Goal: Information Seeking & Learning: Learn about a topic

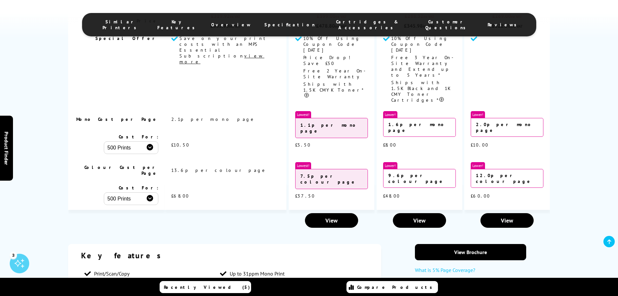
scroll to position [974, 0]
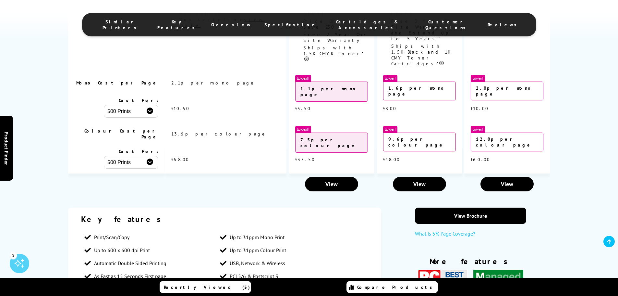
drag, startPoint x: 292, startPoint y: 198, endPoint x: 223, endPoint y: 195, distance: 69.2
click at [223, 269] on li "PCL5/6 & Postscript 3" at bounding box center [285, 275] width 136 height 13
click at [281, 269] on li "PCL5/6 & Postscript 3" at bounding box center [285, 275] width 136 height 13
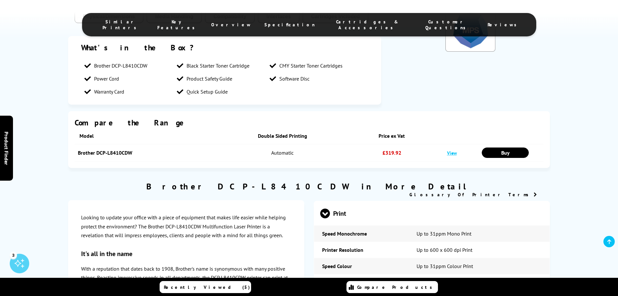
scroll to position [1201, 0]
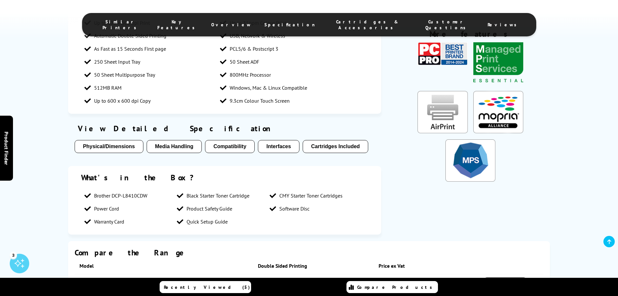
drag, startPoint x: 128, startPoint y: 143, endPoint x: 93, endPoint y: 144, distance: 34.4
click at [93, 215] on li "Warranty Card" at bounding box center [127, 221] width 93 height 13
click at [127, 215] on li "Warranty Card" at bounding box center [127, 221] width 93 height 13
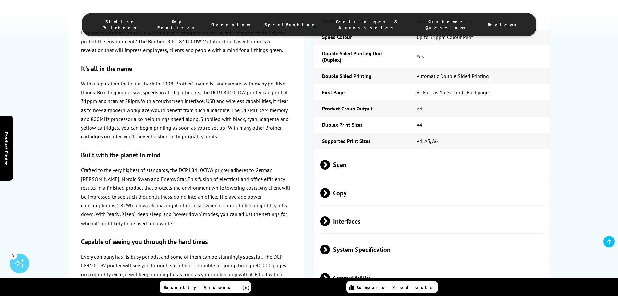
scroll to position [1590, 0]
